Goal: Complete application form

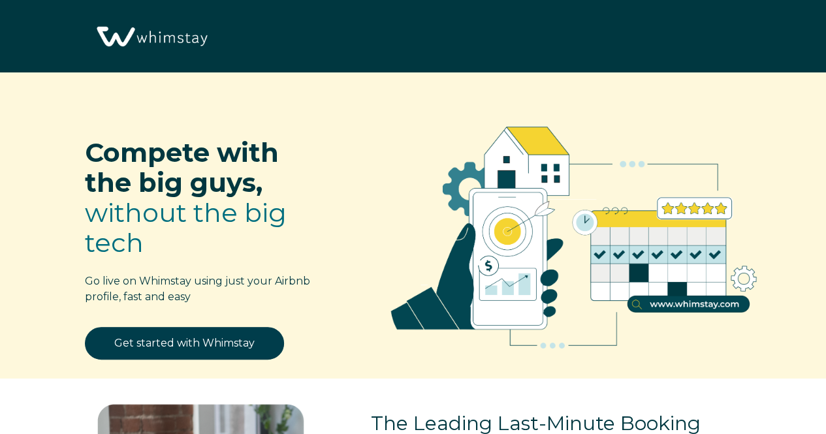
select select "US"
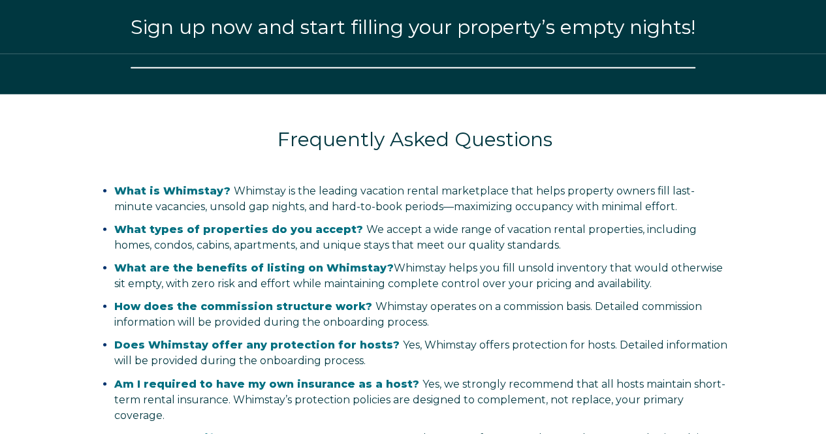
select select "US"
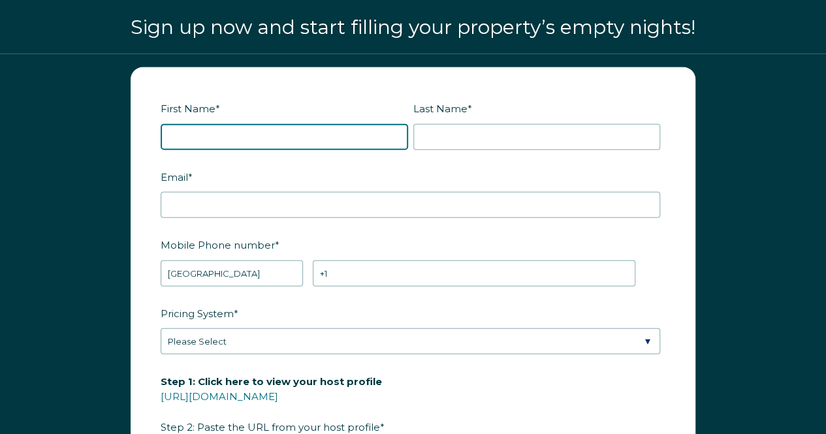
click at [178, 129] on input "First Name *" at bounding box center [284, 137] width 247 height 26
type input "b"
type input "Brenda"
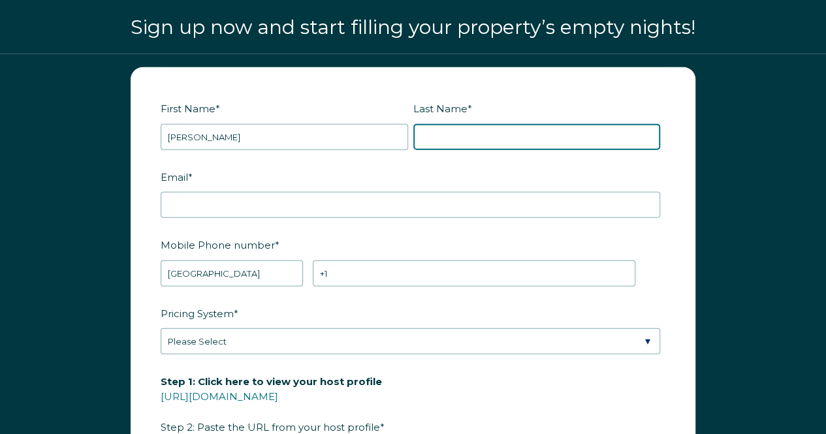
click at [449, 130] on input "Last Name *" at bounding box center [536, 137] width 247 height 26
type input "Alleman"
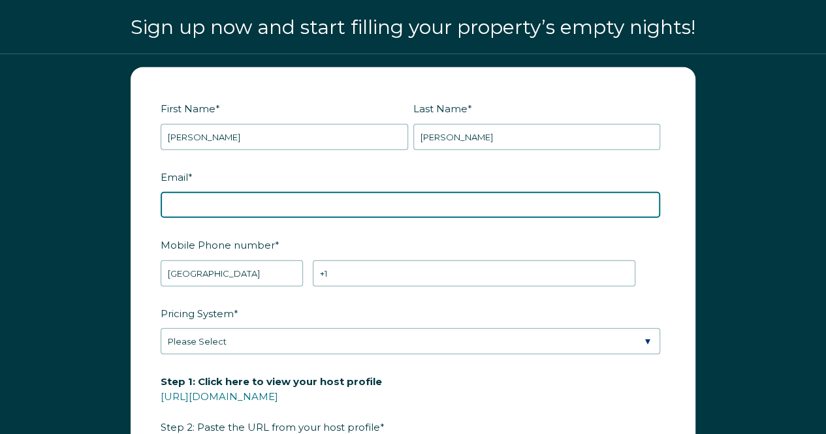
click at [222, 198] on input "Email *" at bounding box center [410, 205] width 499 height 26
type input "homestays391@outlook.com"
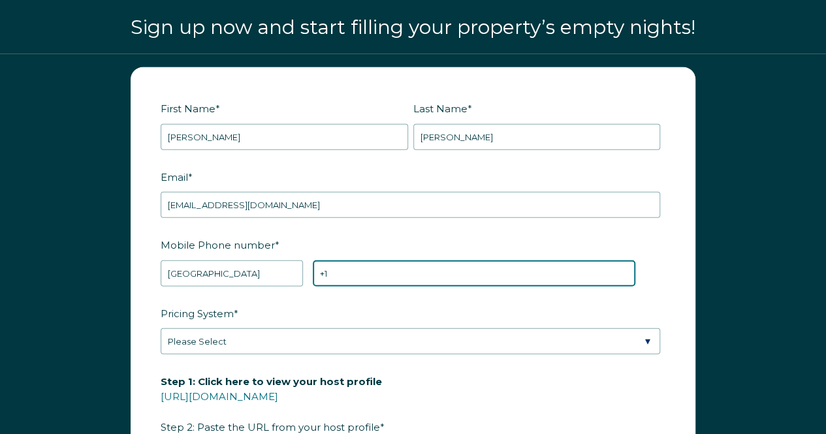
click at [359, 261] on input "+1" at bounding box center [474, 274] width 323 height 26
type input "+1 2254059045"
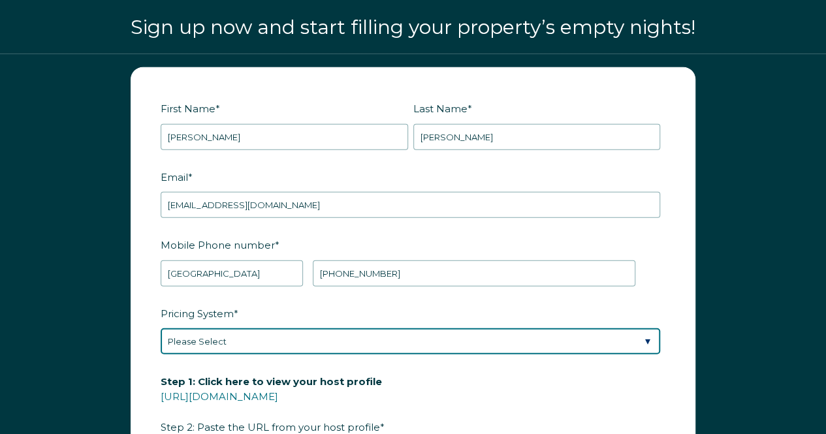
click at [276, 329] on select "Please Select Manual Airbnb Smart Pricing PriceLabs Wheelhouse Beyond Pricing 3…" at bounding box center [410, 341] width 499 height 26
select select "Airbnb Smart Pricing"
click at [161, 328] on select "Please Select Manual Airbnb Smart Pricing PriceLabs Wheelhouse Beyond Pricing 3…" at bounding box center [410, 341] width 499 height 26
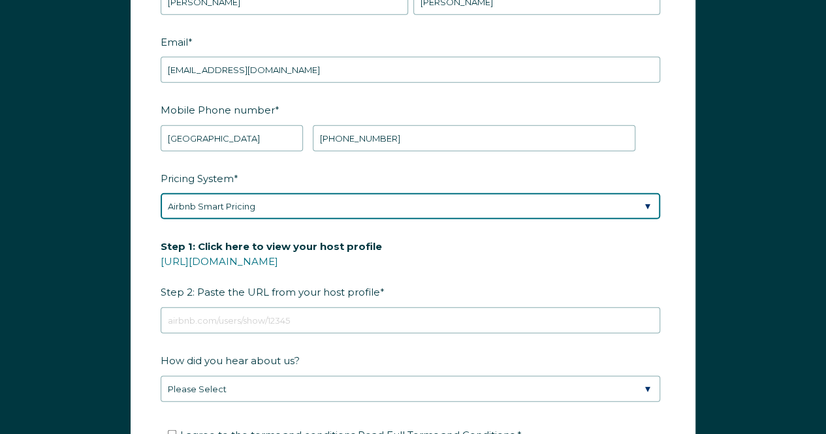
scroll to position [1650, 0]
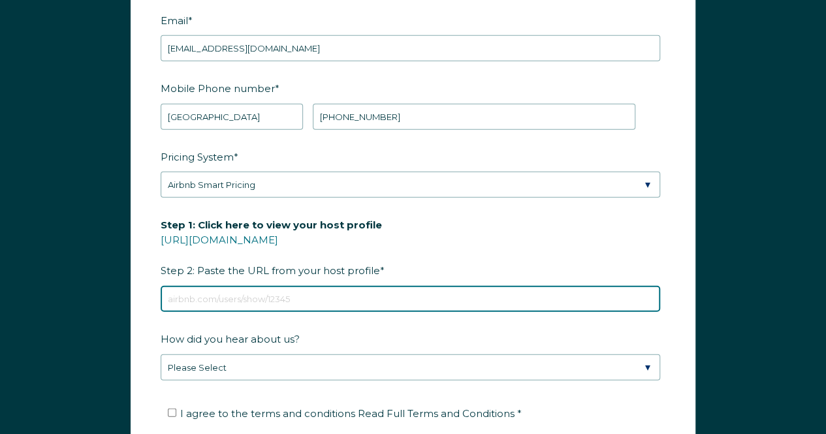
click at [236, 301] on input "Step 1: Click here to view your host profile https://www.airbnb.com/users/show/…" at bounding box center [410, 299] width 499 height 26
paste input "https://www.airbnb.com/rooms/1076927783428114906?guests=1&adults=1&s=67&unique_…"
type input "https://www.airbnb.com/rooms/1076927783428114906?guests=1&adults=1&s=67&unique_…"
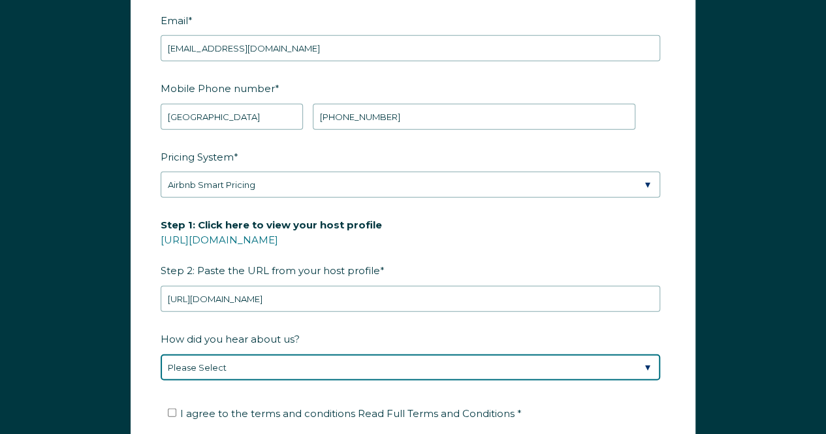
scroll to position [0, 0]
click at [306, 356] on select "Please Select Found Whimstay through a Google search Spoke to a Whimstay salesp…" at bounding box center [410, 368] width 499 height 26
select select "Google Search"
click at [161, 355] on select "Please Select Found Whimstay through a Google search Spoke to a Whimstay salesp…" at bounding box center [410, 368] width 499 height 26
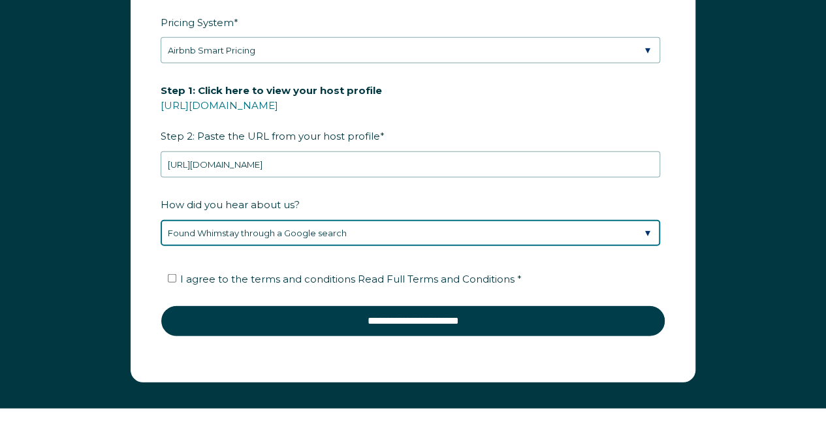
scroll to position [1787, 0]
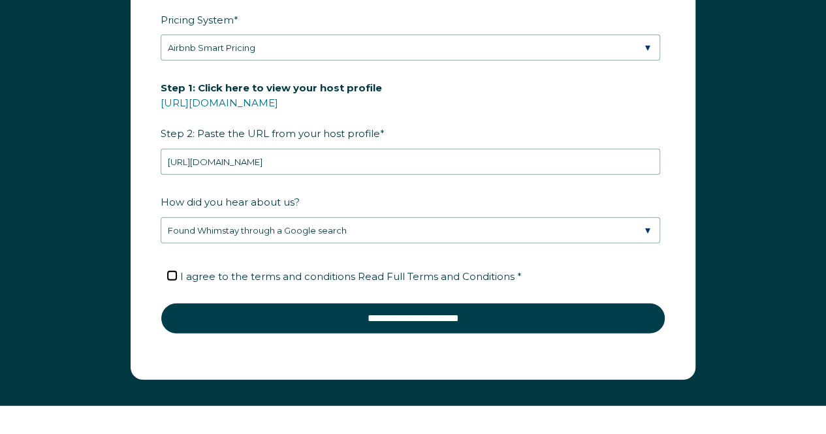
click at [174, 272] on input "I agree to the terms and conditions Read Full Terms and Conditions *" at bounding box center [172, 276] width 8 height 8
checkbox input "true"
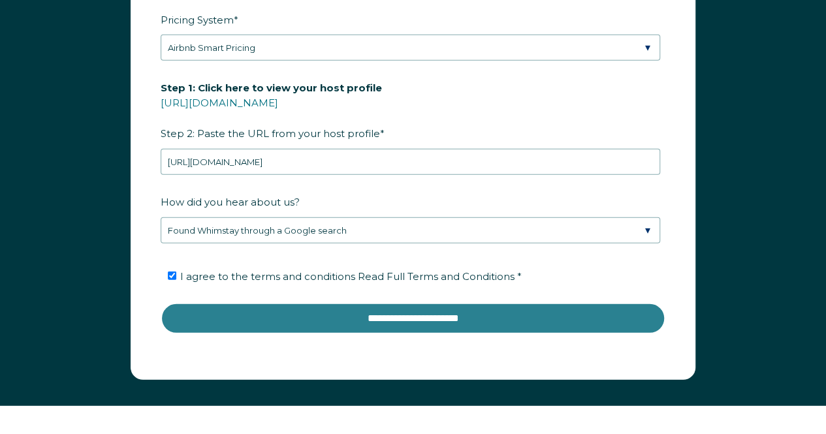
click at [221, 323] on input "**********" at bounding box center [413, 318] width 505 height 31
